Goal: Obtain resource: Obtain resource

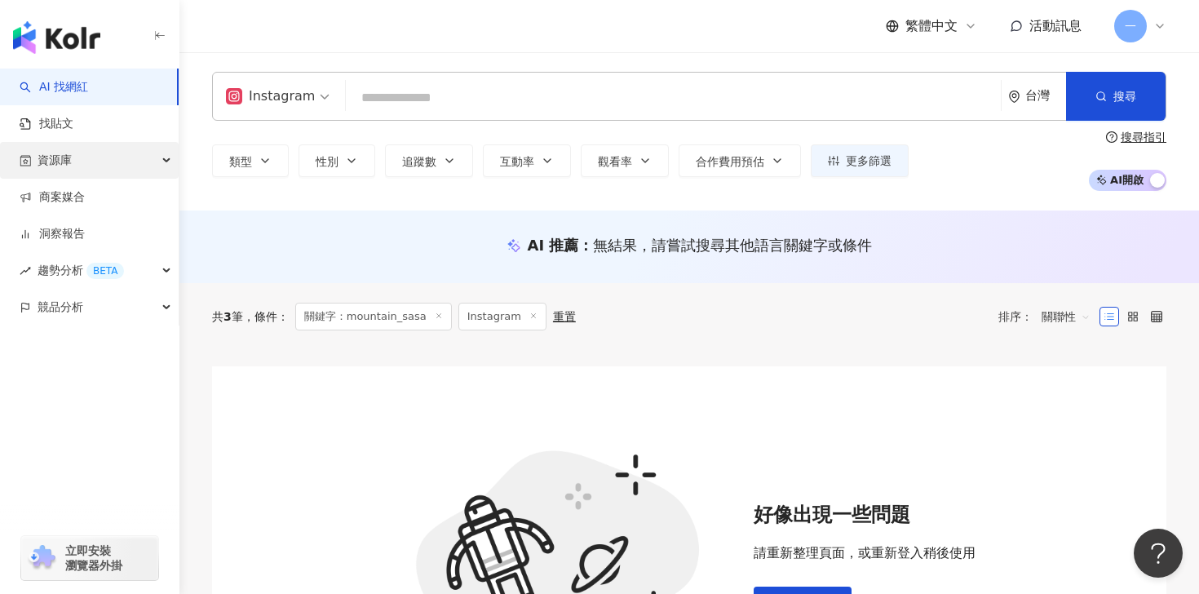
click at [77, 170] on div "資源庫" at bounding box center [89, 160] width 179 height 37
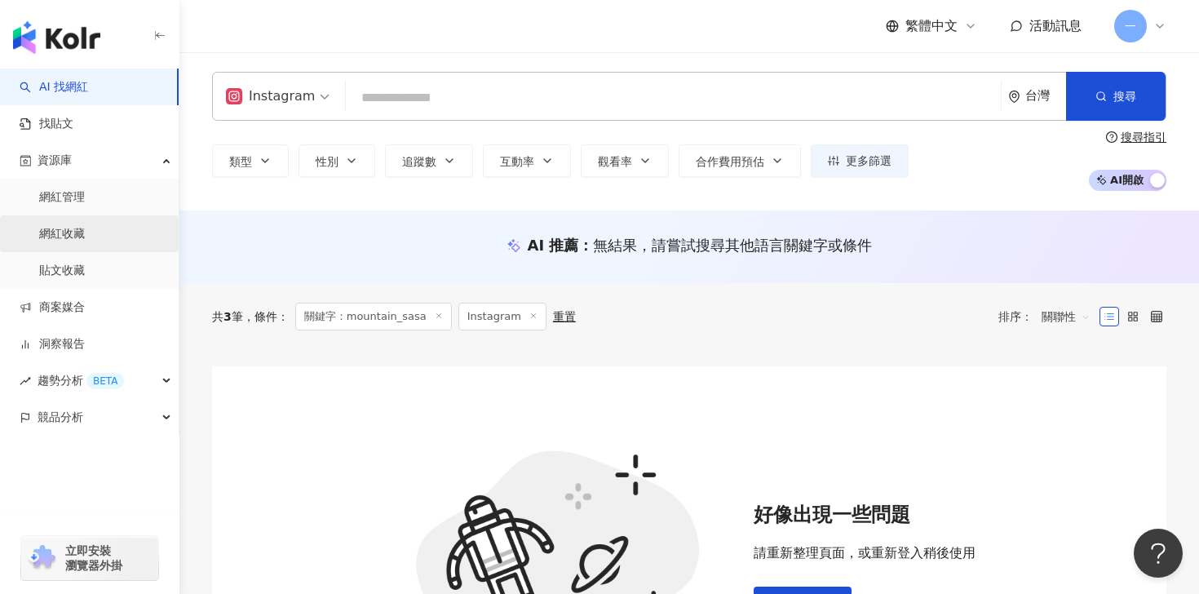
click at [76, 230] on link "網紅收藏" at bounding box center [62, 234] width 46 height 16
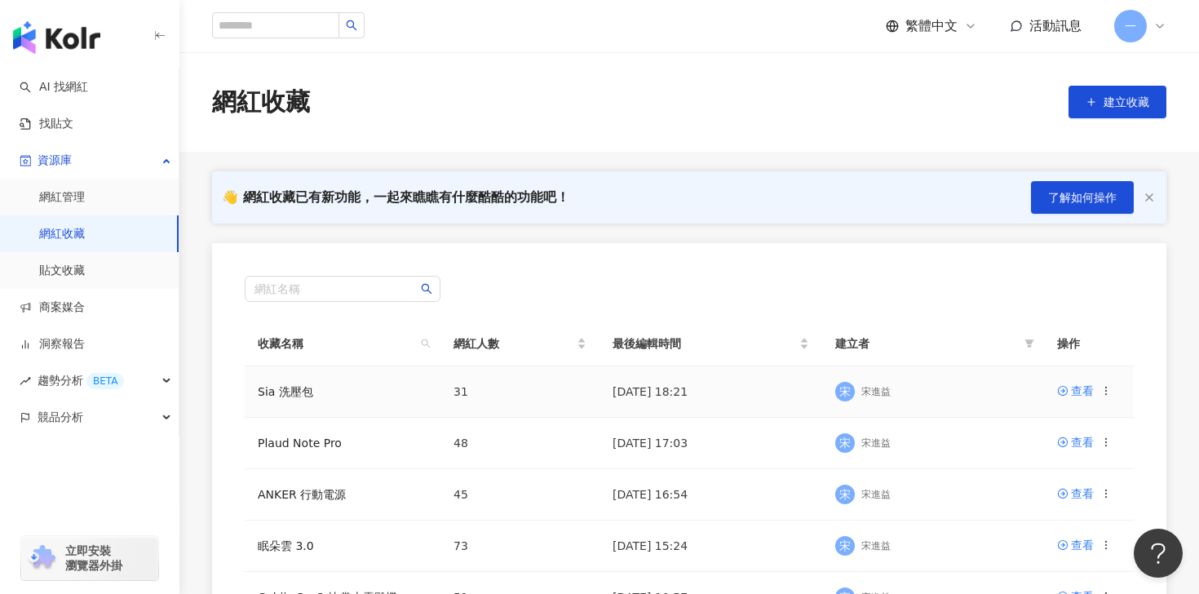
click at [998, 392] on div "宋 宋進益" at bounding box center [933, 391] width 197 height 24
click at [309, 392] on link "Sia 洗壓包" at bounding box center [285, 391] width 55 height 13
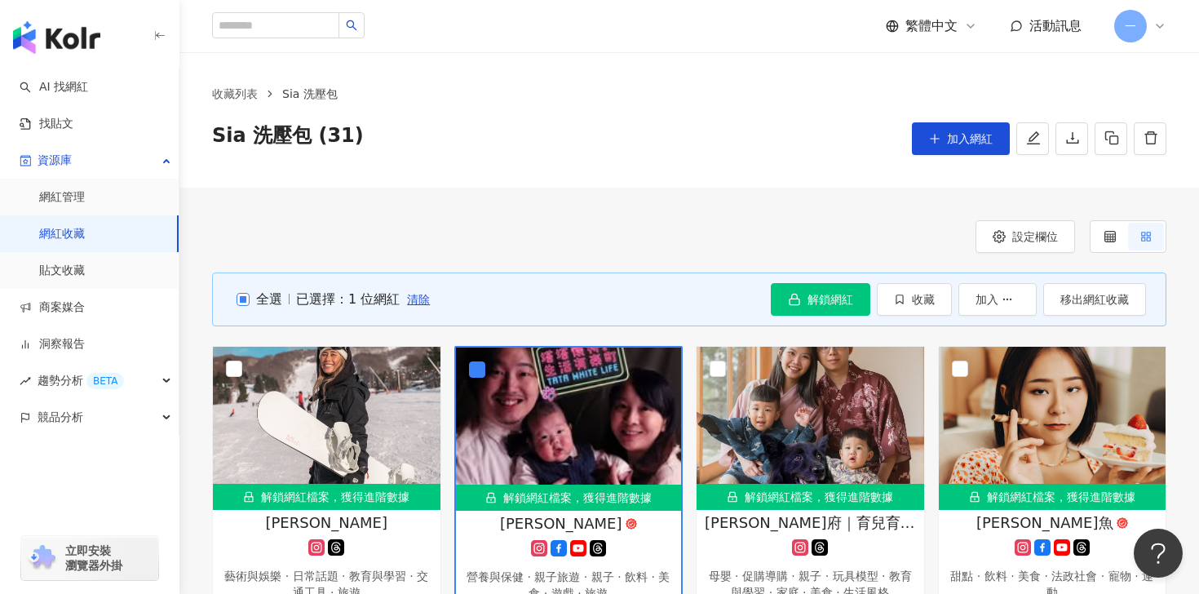
click at [251, 299] on span "全選" at bounding box center [266, 299] width 33 height 18
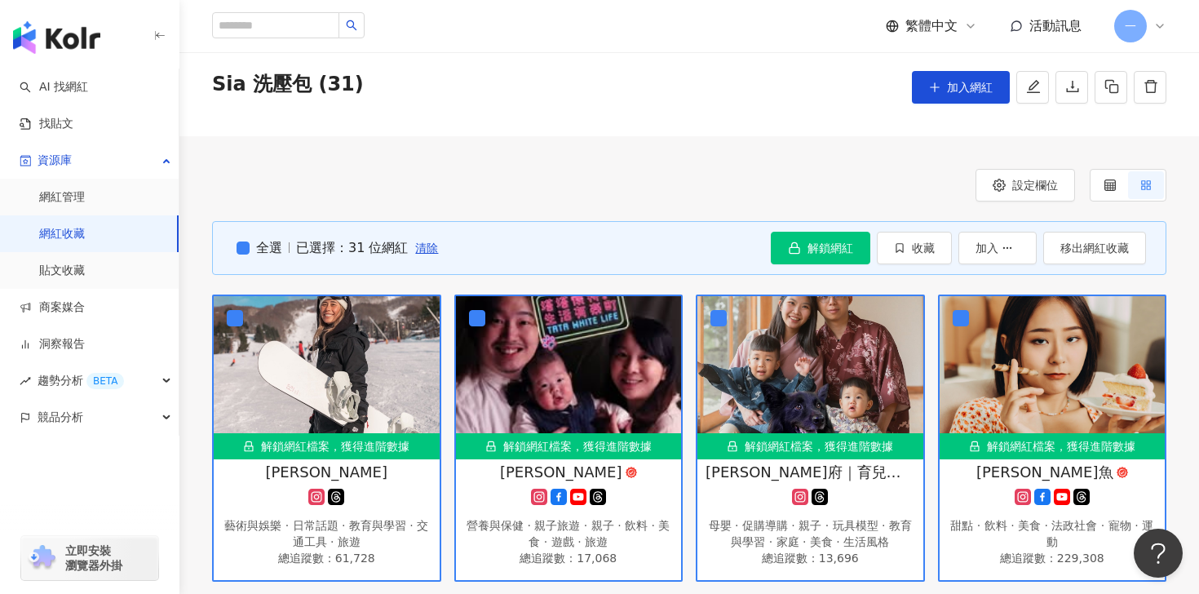
scroll to position [57, 0]
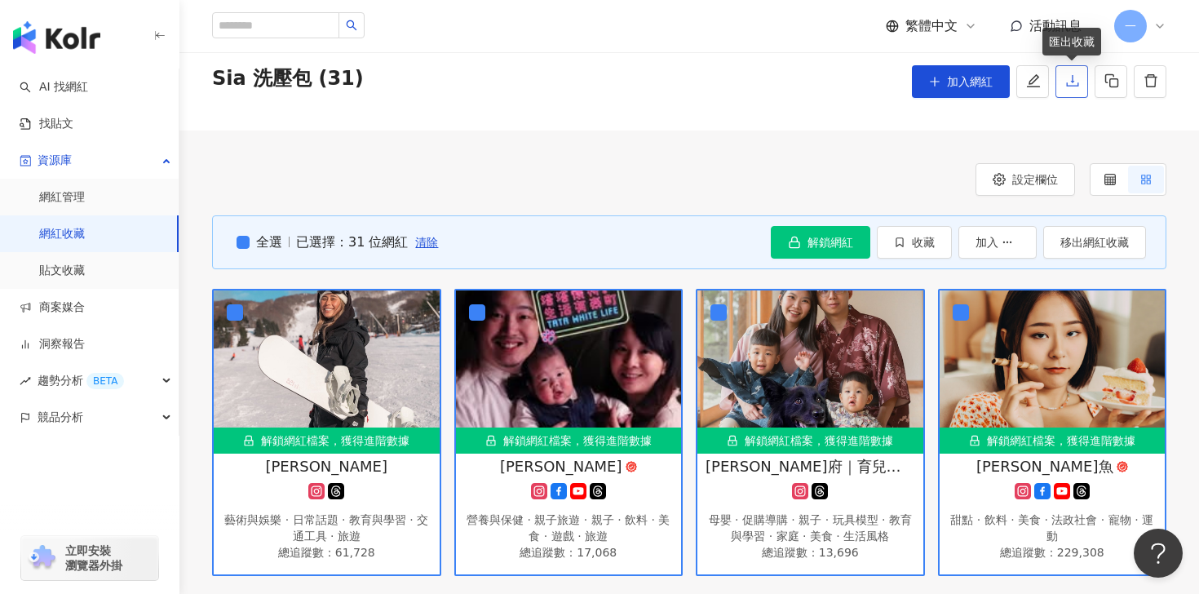
click at [1065, 82] on icon "download" at bounding box center [1072, 80] width 15 height 15
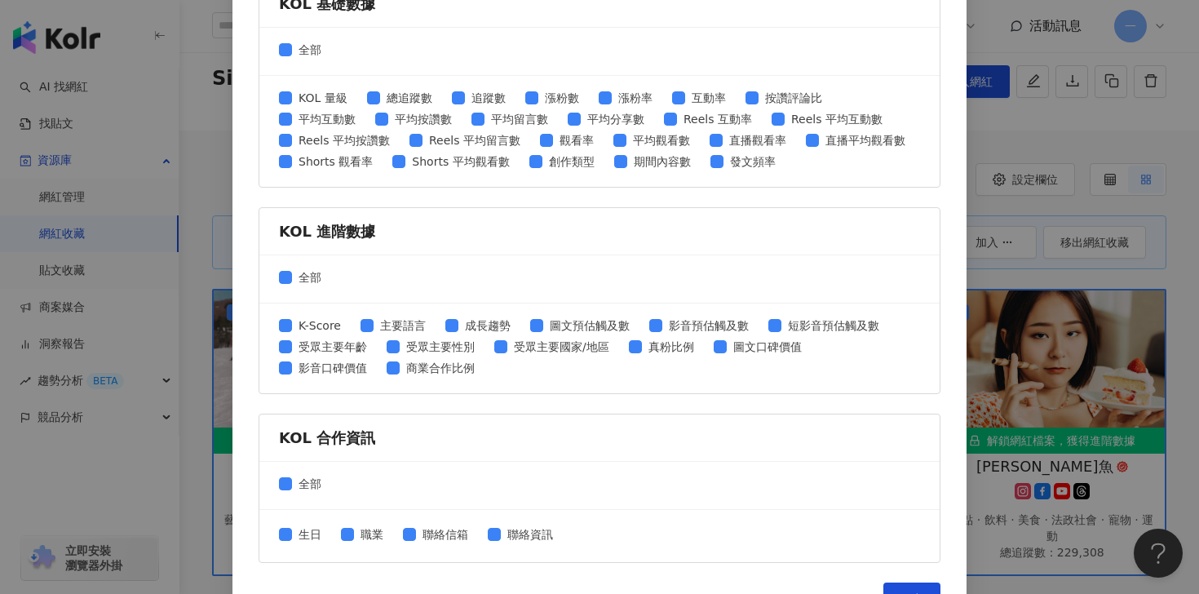
scroll to position [673, 0]
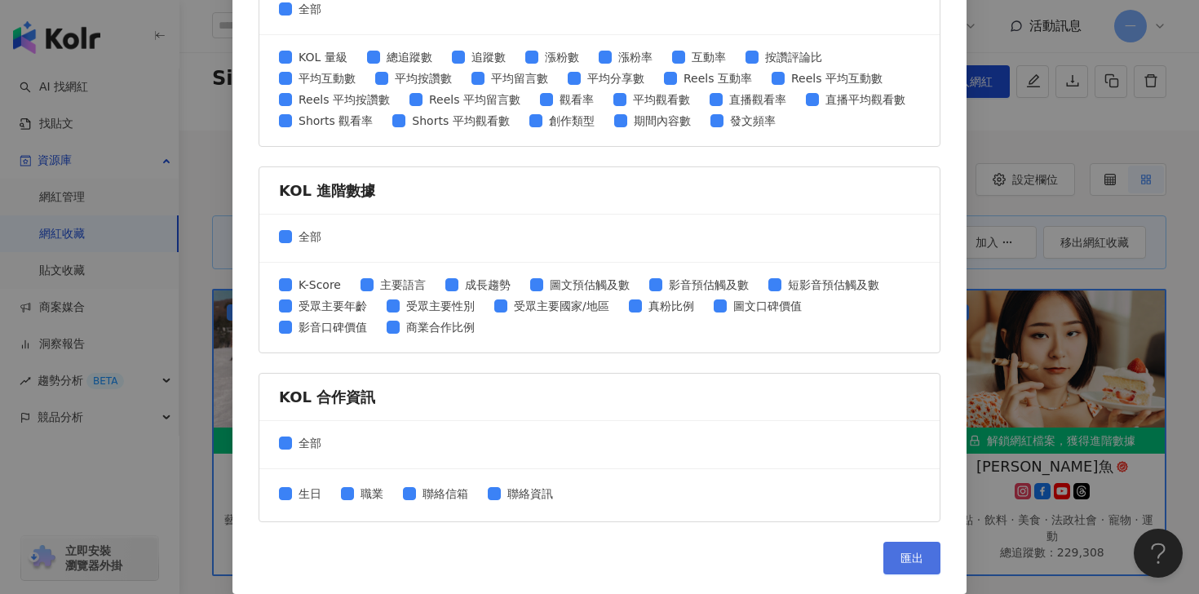
click at [909, 551] on span "匯出" at bounding box center [912, 557] width 23 height 13
click at [1118, 119] on div "匯出收藏 請選擇您欲匯出的項目 社群平台 全部 Facebook Instagram YouTube TikTok X 數據時間 全部 近三個月 近六個月 K…" at bounding box center [599, 297] width 1199 height 594
